Goal: Task Accomplishment & Management: Manage account settings

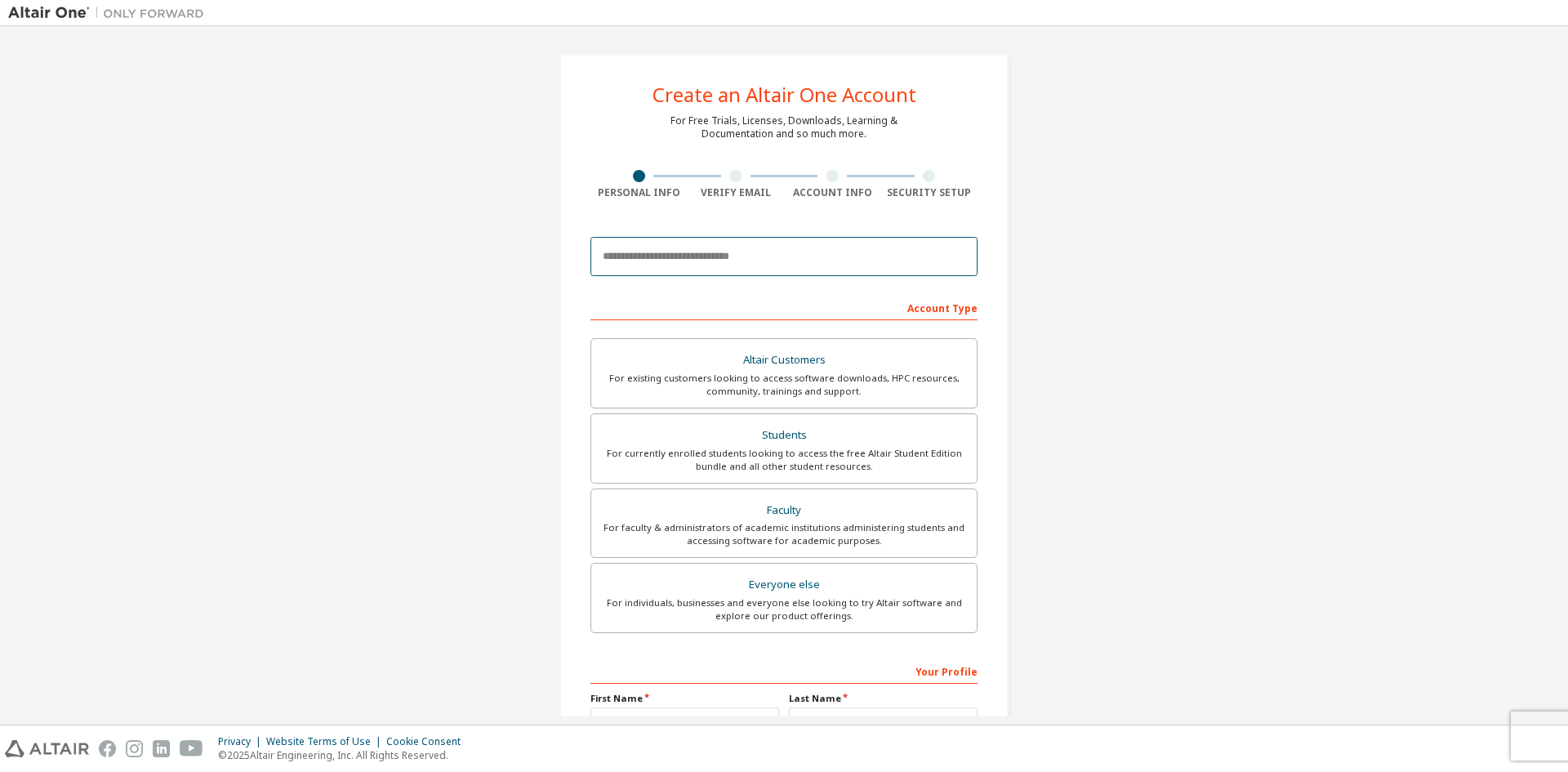
click at [866, 270] on input "email" at bounding box center [784, 256] width 388 height 39
type input "**********"
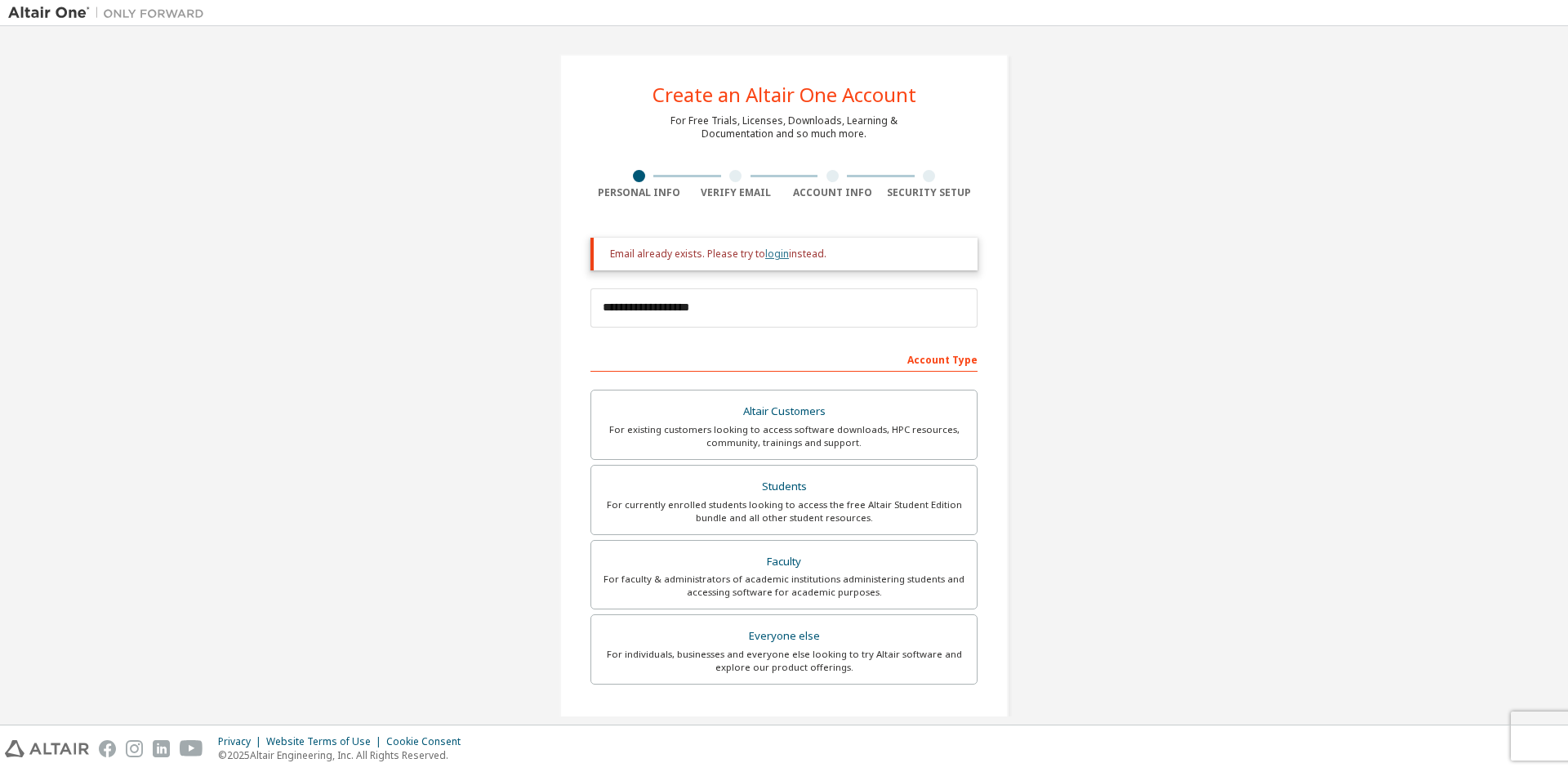
click at [766, 259] on link "login" at bounding box center [777, 253] width 24 height 14
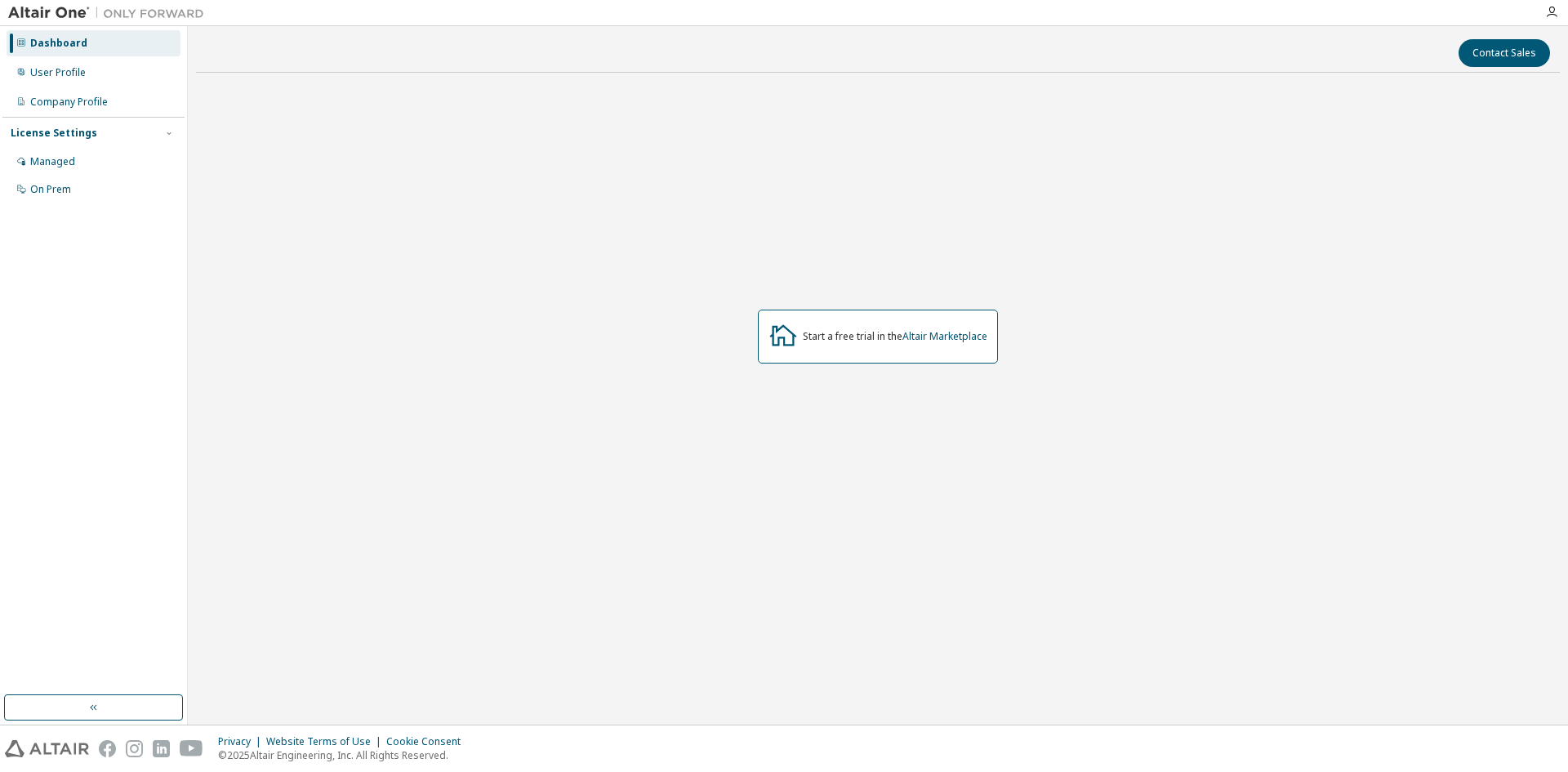
click at [885, 345] on div "Start a free trial in the Altair Marketplace" at bounding box center [877, 335] width 240 height 54
